Goal: Task Accomplishment & Management: Use online tool/utility

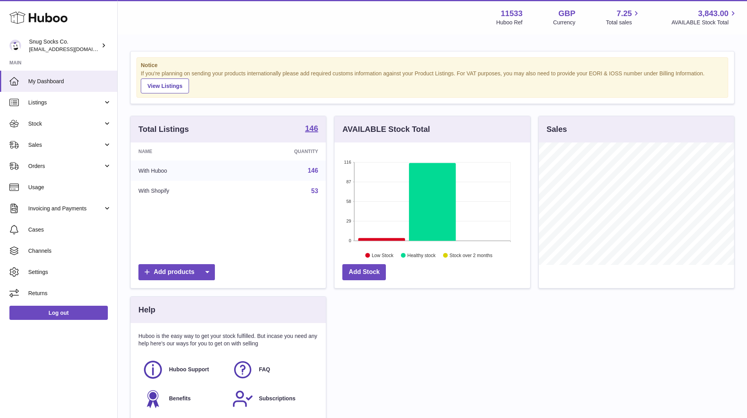
scroll to position [122, 196]
click at [46, 149] on link "Sales" at bounding box center [58, 144] width 117 height 21
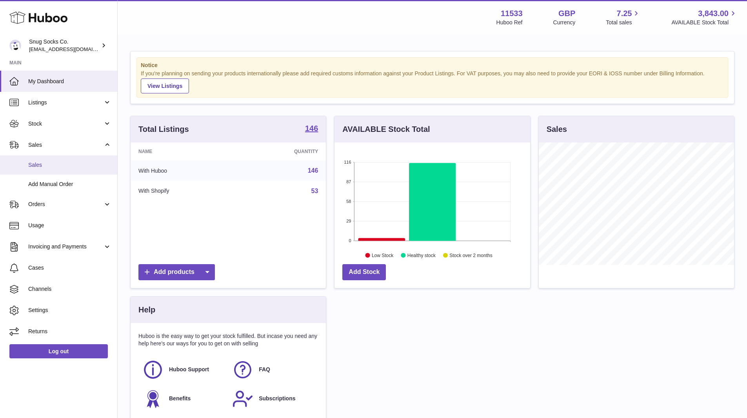
click at [44, 161] on span "Sales" at bounding box center [69, 164] width 83 height 7
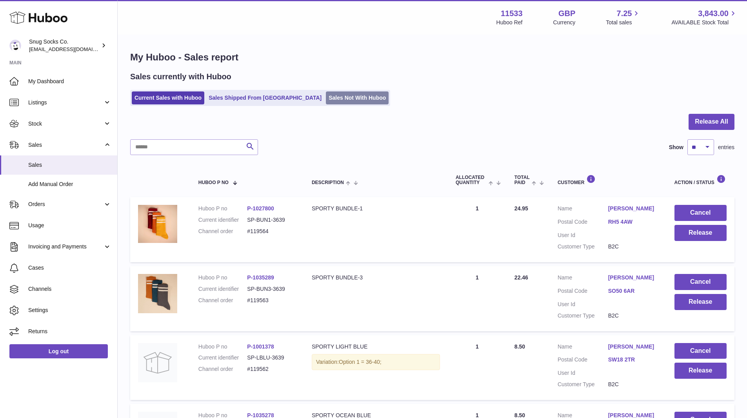
click at [326, 101] on link "Sales Not With Huboo" at bounding box center [357, 97] width 63 height 13
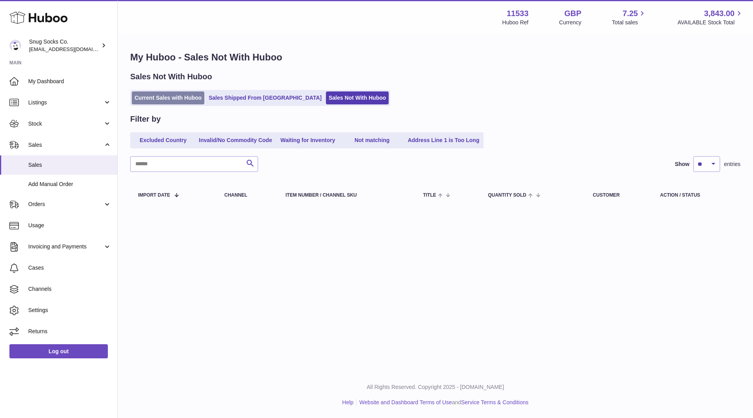
click at [172, 95] on link "Current Sales with Huboo" at bounding box center [168, 97] width 73 height 13
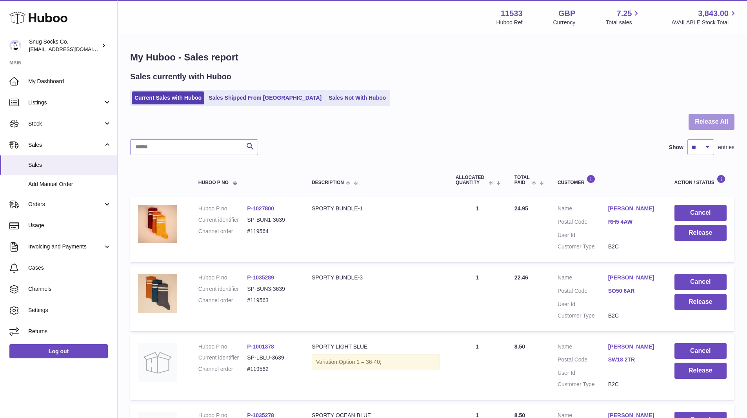
click at [713, 123] on button "Release All" at bounding box center [711, 122] width 46 height 16
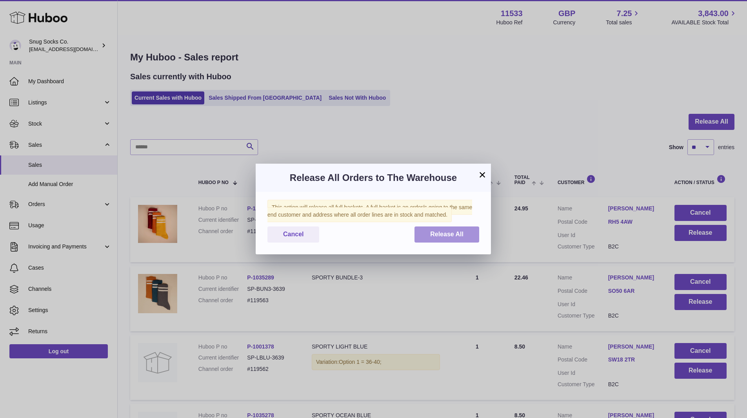
click at [463, 231] on span "Release All" at bounding box center [446, 234] width 33 height 7
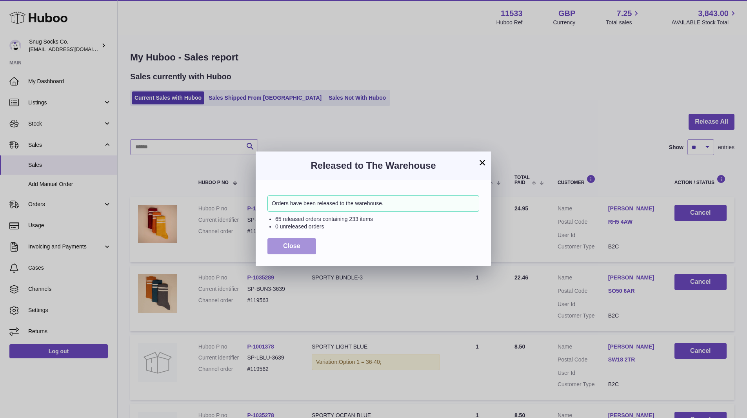
click at [299, 243] on span "Close" at bounding box center [291, 245] width 17 height 7
